Goal: Transaction & Acquisition: Purchase product/service

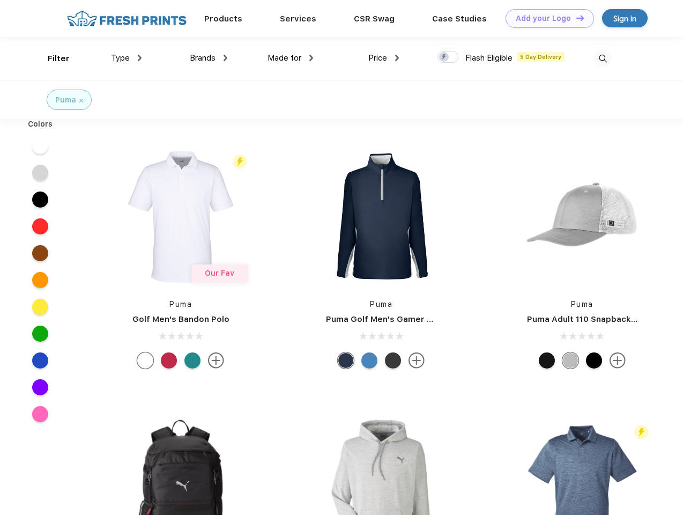
scroll to position [1, 0]
click at [546, 18] on link "Add your Logo Design Tool" at bounding box center [549, 18] width 88 height 19
click at [0, 0] on div "Design Tool" at bounding box center [0, 0] width 0 height 0
click at [575, 18] on link "Add your Logo Design Tool" at bounding box center [549, 18] width 88 height 19
click at [51, 58] on div "Filter" at bounding box center [59, 59] width 22 height 12
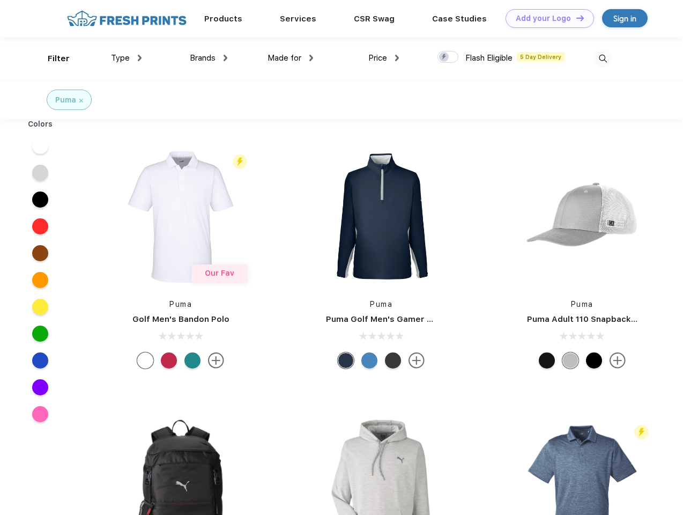
click at [126, 58] on span "Type" at bounding box center [120, 58] width 19 height 10
click at [209, 58] on span "Brands" at bounding box center [203, 58] width 26 height 10
click at [291, 58] on span "Made for" at bounding box center [284, 58] width 34 height 10
click at [384, 58] on span "Price" at bounding box center [377, 58] width 19 height 10
click at [448, 57] on div at bounding box center [447, 57] width 21 height 12
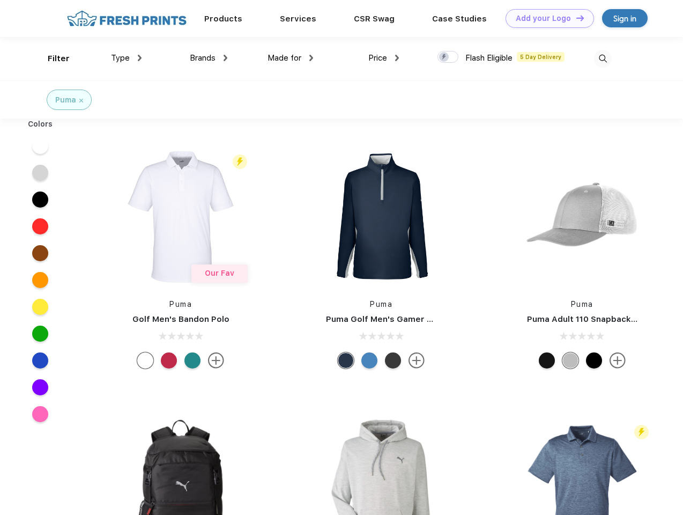
click at [444, 57] on input "checkbox" at bounding box center [440, 53] width 7 height 7
click at [602, 58] on img at bounding box center [603, 59] width 18 height 18
